Goal: Task Accomplishment & Management: Use online tool/utility

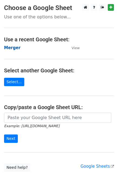
click at [12, 47] on strong "Merger" at bounding box center [12, 47] width 16 height 5
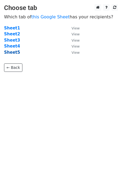
click at [15, 52] on strong "Sheet5" at bounding box center [12, 52] width 16 height 5
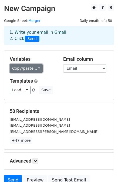
click at [29, 68] on link "Copy/paste..." at bounding box center [26, 68] width 33 height 8
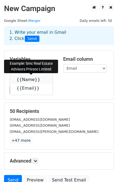
click at [26, 78] on link "{{Name}}" at bounding box center [31, 79] width 43 height 9
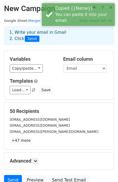
click at [84, 81] on h5 "Templates" at bounding box center [59, 81] width 98 height 6
click at [88, 70] on select "Name Email" at bounding box center [84, 68] width 43 height 8
click at [63, 64] on select "Name Email" at bounding box center [84, 68] width 43 height 8
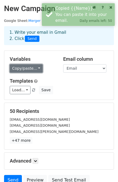
click at [28, 72] on link "Copy/paste..." at bounding box center [26, 68] width 33 height 8
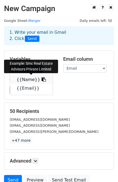
click at [22, 83] on link "{{Name}}" at bounding box center [31, 79] width 43 height 9
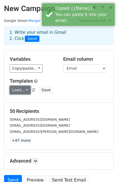
click at [25, 89] on link "Load..." at bounding box center [20, 90] width 21 height 8
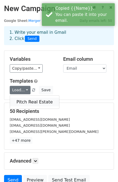
click at [27, 102] on link "Pitch Real Estate" at bounding box center [34, 102] width 49 height 9
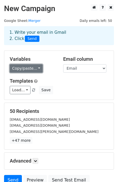
click at [29, 67] on link "Copy/paste..." at bounding box center [26, 68] width 33 height 8
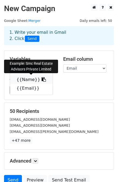
click at [26, 80] on link "{{Name}}" at bounding box center [31, 79] width 43 height 9
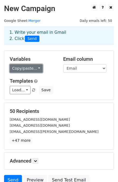
click at [31, 68] on link "Copy/paste..." at bounding box center [26, 68] width 33 height 8
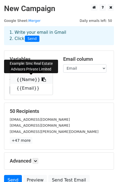
click at [29, 78] on link "{{Name}}" at bounding box center [31, 79] width 43 height 9
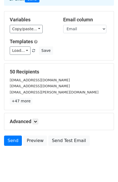
scroll to position [41, 0]
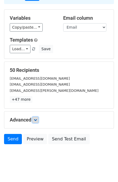
click at [37, 120] on icon at bounding box center [35, 119] width 3 height 3
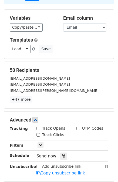
click at [37, 128] on input "Track Opens" at bounding box center [38, 128] width 4 height 4
checkbox input "true"
click at [38, 134] on input "Track Clicks" at bounding box center [38, 135] width 4 height 4
checkbox input "true"
click at [77, 127] on input "UTM Codes" at bounding box center [78, 128] width 4 height 4
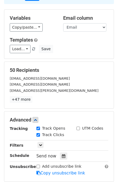
checkbox input "true"
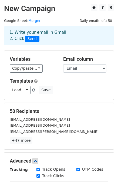
scroll to position [101, 0]
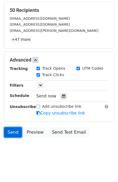
click at [9, 133] on link "Send" at bounding box center [13, 132] width 18 height 10
